Goal: Answer question/provide support: Share knowledge or assist other users

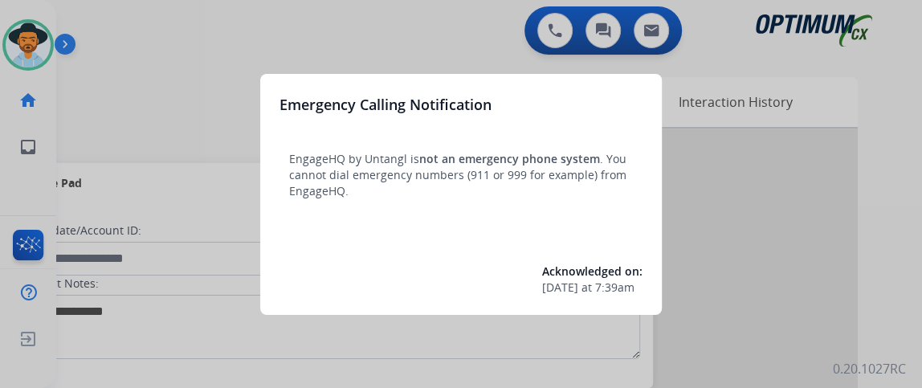
click at [206, 58] on div at bounding box center [461, 194] width 922 height 388
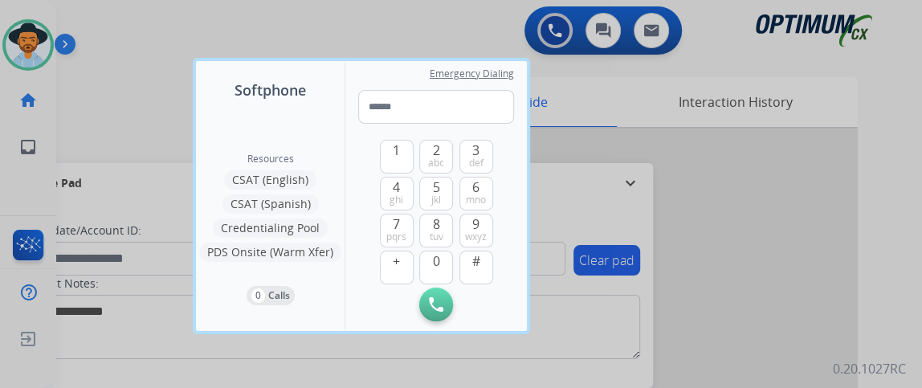
click at [137, 72] on div at bounding box center [461, 194] width 922 height 388
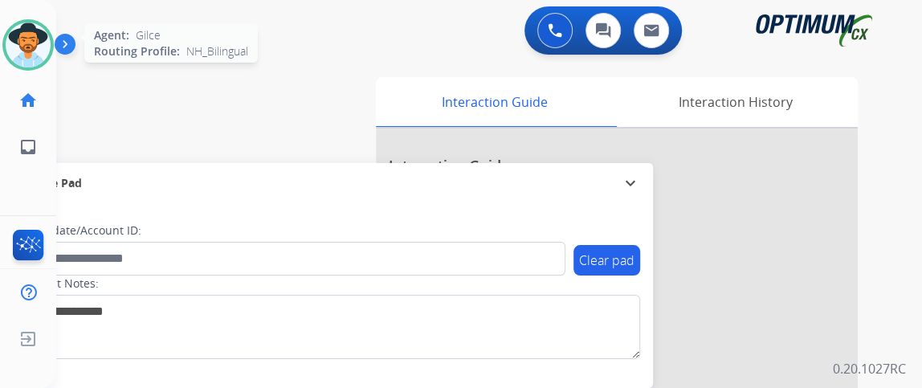
click at [32, 32] on img at bounding box center [28, 44] width 45 height 45
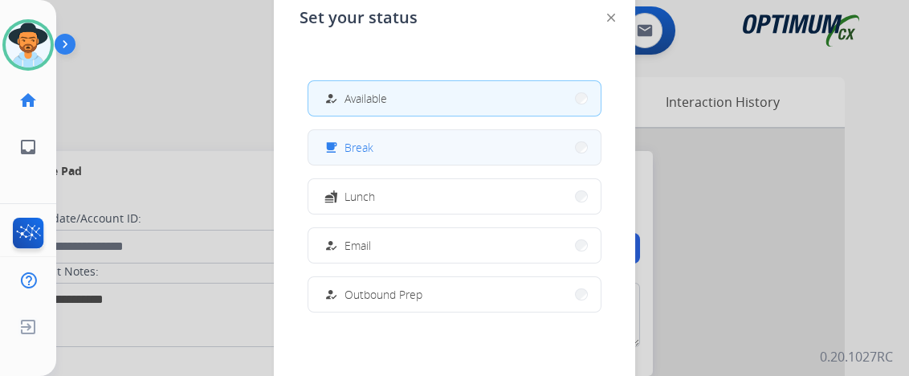
click at [398, 157] on button "free_breakfast Break" at bounding box center [454, 147] width 292 height 35
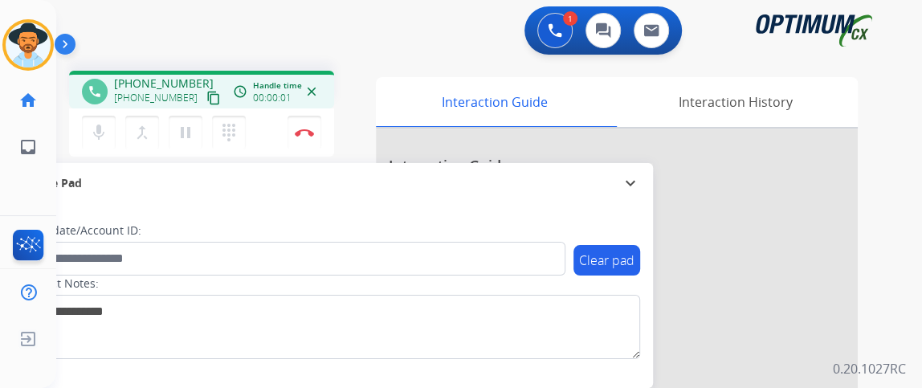
click at [206, 93] on mat-icon "content_copy" at bounding box center [213, 98] width 14 height 14
click at [313, 120] on button "Disconnect" at bounding box center [304, 133] width 34 height 34
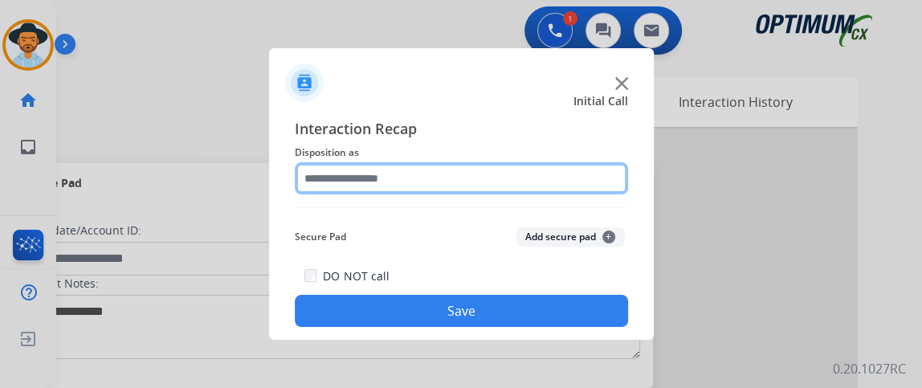
click at [399, 176] on input "text" at bounding box center [461, 178] width 333 height 32
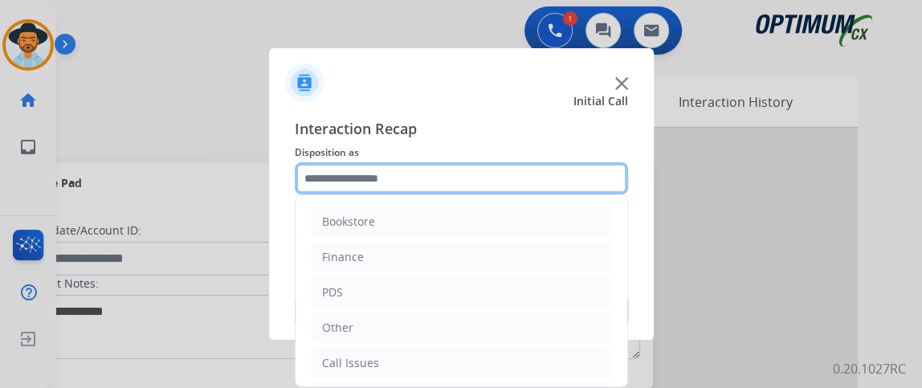
scroll to position [105, 0]
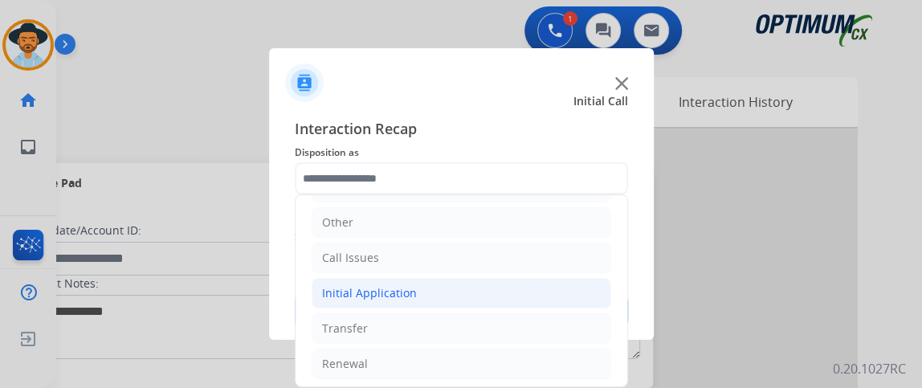
click at [532, 279] on li "Initial Application" at bounding box center [462, 293] width 300 height 31
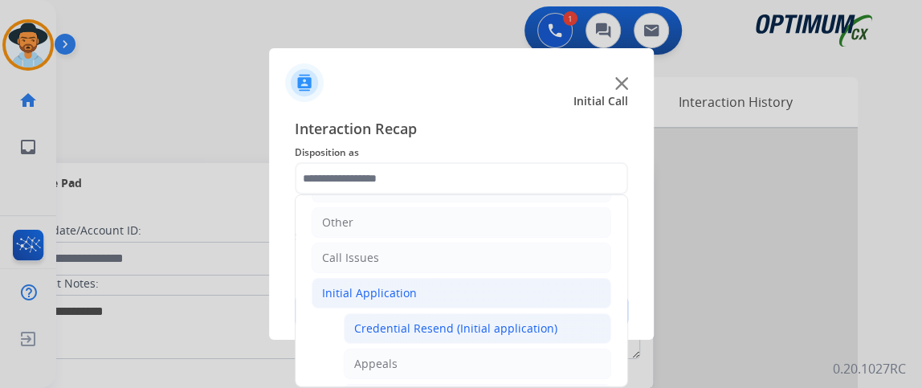
click at [541, 320] on div "Credential Resend (Initial application)" at bounding box center [455, 328] width 203 height 16
type input "**********"
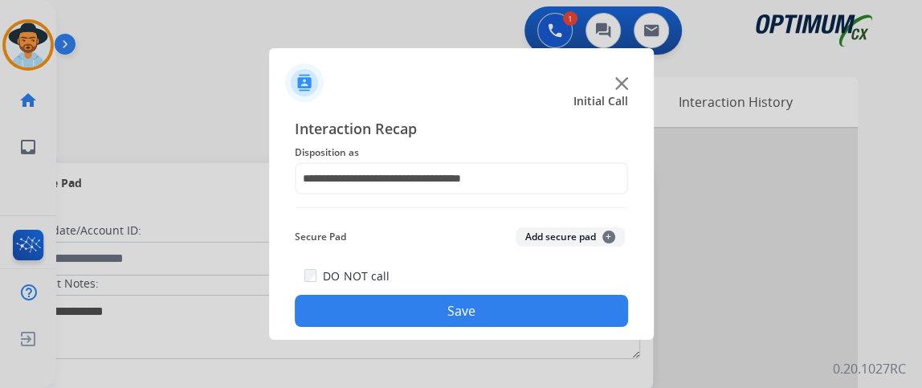
click at [541, 324] on button "Save" at bounding box center [461, 311] width 333 height 32
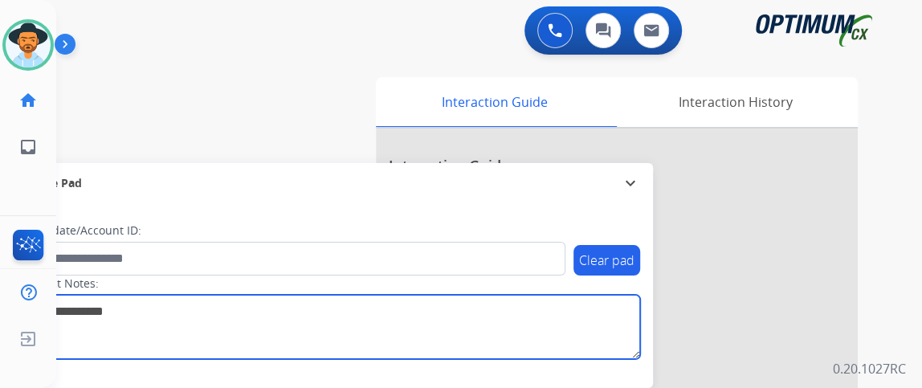
click at [541, 323] on textarea at bounding box center [330, 327] width 620 height 64
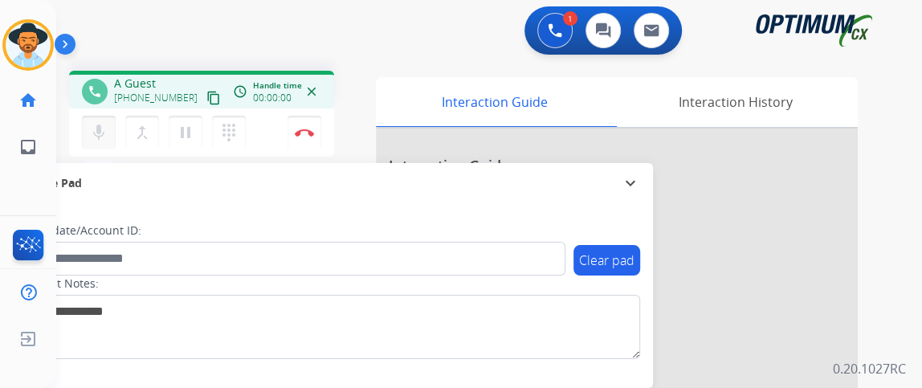
click at [107, 117] on button "mic Mute" at bounding box center [99, 133] width 34 height 34
click at [188, 134] on mat-icon "pause" at bounding box center [185, 132] width 19 height 19
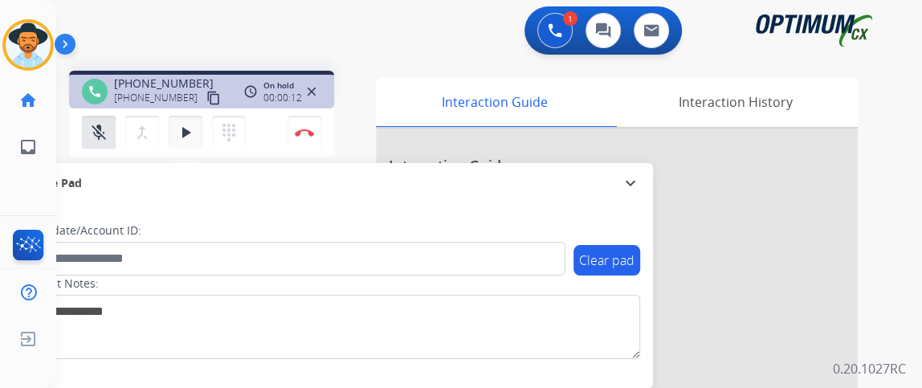
click at [188, 134] on mat-icon "play_arrow" at bounding box center [185, 132] width 19 height 19
click at [89, 132] on mat-icon "mic_off" at bounding box center [98, 132] width 19 height 19
click at [83, 129] on button "mic_off Mute" at bounding box center [99, 133] width 34 height 34
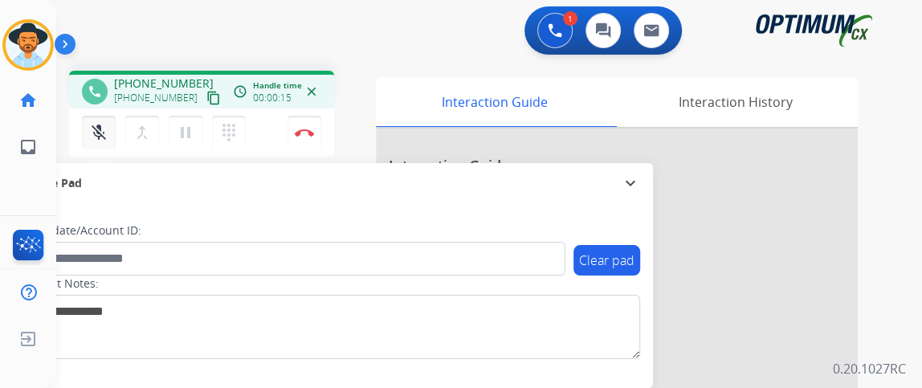
click at [98, 128] on mat-icon "mic_off" at bounding box center [98, 132] width 19 height 19
click at [206, 100] on mat-icon "content_copy" at bounding box center [213, 98] width 14 height 14
click at [97, 142] on button "mic Mute" at bounding box center [99, 133] width 34 height 34
click at [97, 142] on button "mic_off Mute" at bounding box center [99, 133] width 34 height 34
click at [100, 116] on div "mic Mute merge_type Bridge pause Hold dialpad Dialpad" at bounding box center [168, 133] width 173 height 34
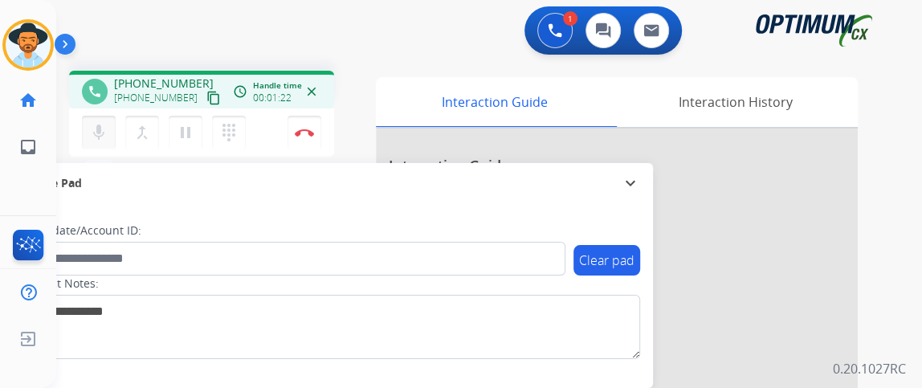
click at [100, 132] on mat-icon "mic" at bounding box center [98, 132] width 19 height 19
click at [99, 132] on mat-icon "mic_off" at bounding box center [98, 132] width 19 height 19
click at [96, 119] on button "mic Mute" at bounding box center [99, 133] width 34 height 34
click at [96, 119] on button "mic_off Mute" at bounding box center [99, 133] width 34 height 34
click at [98, 137] on mat-icon "mic" at bounding box center [98, 132] width 19 height 19
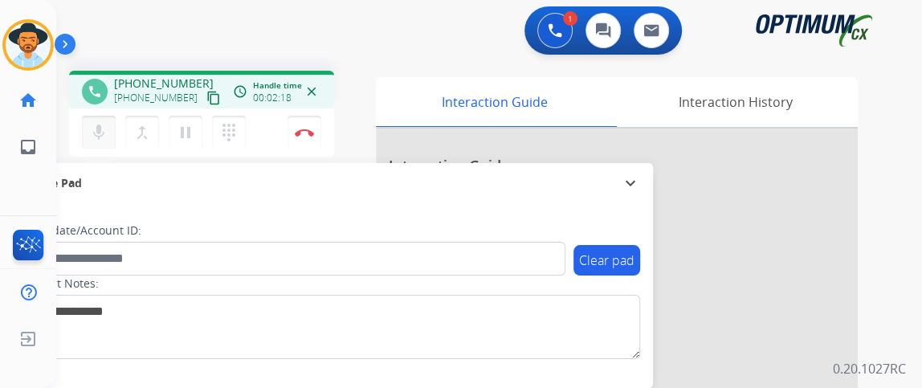
click at [98, 137] on mat-icon "mic" at bounding box center [98, 132] width 19 height 19
click at [98, 137] on mat-icon "mic_off" at bounding box center [98, 132] width 19 height 19
click at [106, 119] on button "mic Mute" at bounding box center [99, 133] width 34 height 34
click at [108, 119] on button "mic_off Mute" at bounding box center [99, 133] width 34 height 34
click at [108, 119] on button "mic Mute" at bounding box center [99, 133] width 34 height 34
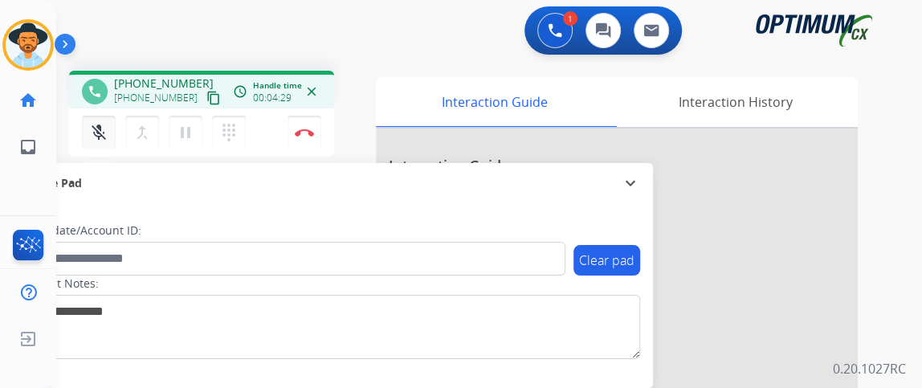
click at [108, 119] on button "mic_off Mute" at bounding box center [99, 133] width 34 height 34
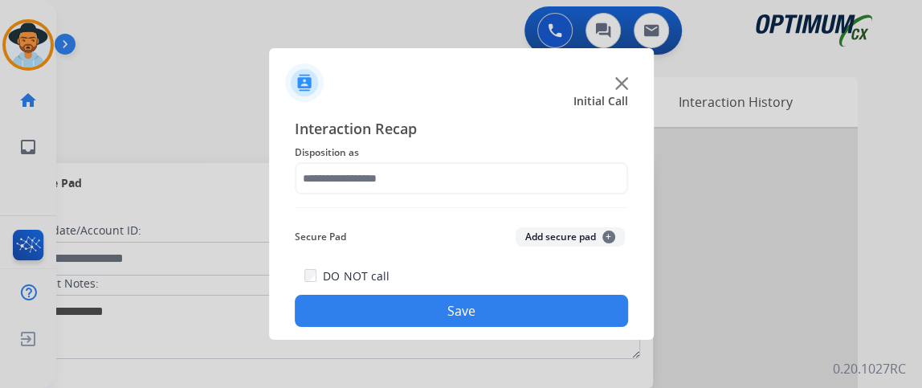
click at [476, 195] on div "Interaction Recap Disposition as Secure Pad Add secure pad + DO NOT call Save" at bounding box center [461, 222] width 333 height 210
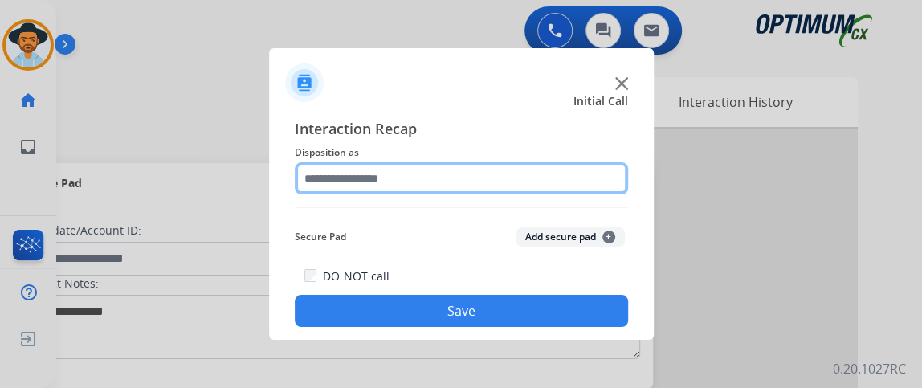
click at [496, 178] on input "text" at bounding box center [461, 178] width 333 height 32
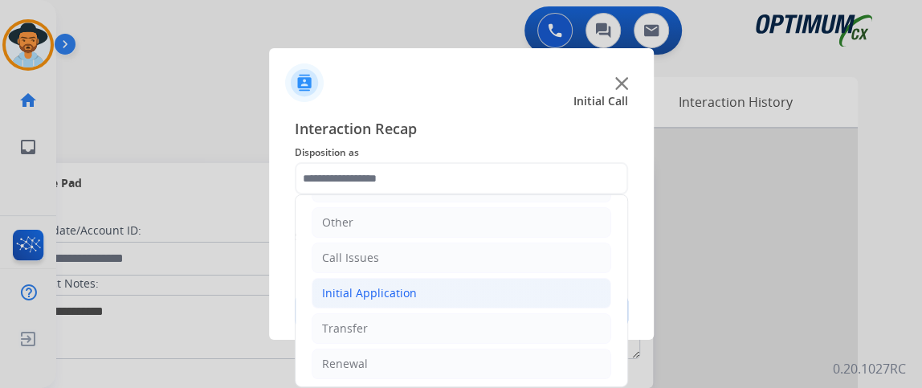
click at [520, 298] on li "Initial Application" at bounding box center [462, 293] width 300 height 31
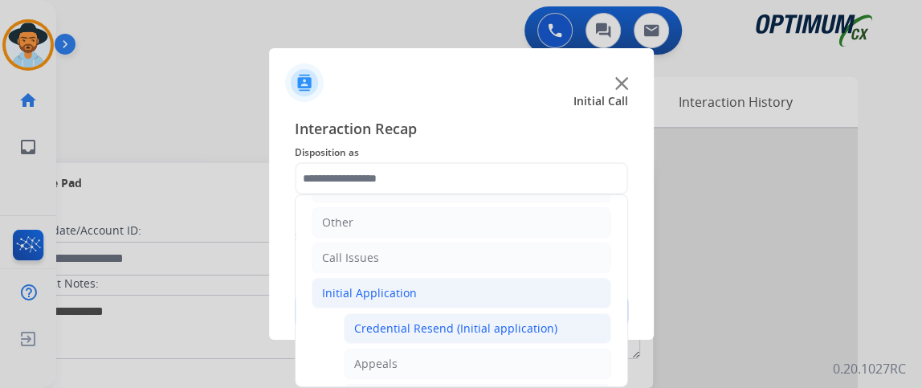
click at [520, 320] on div "Credential Resend (Initial application)" at bounding box center [455, 328] width 203 height 16
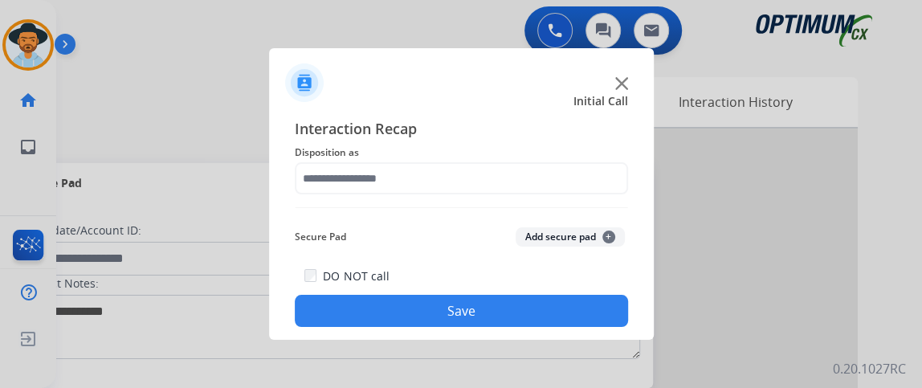
type input "**********"
click at [520, 317] on button "Save" at bounding box center [461, 311] width 333 height 32
